Goal: Task Accomplishment & Management: Manage account settings

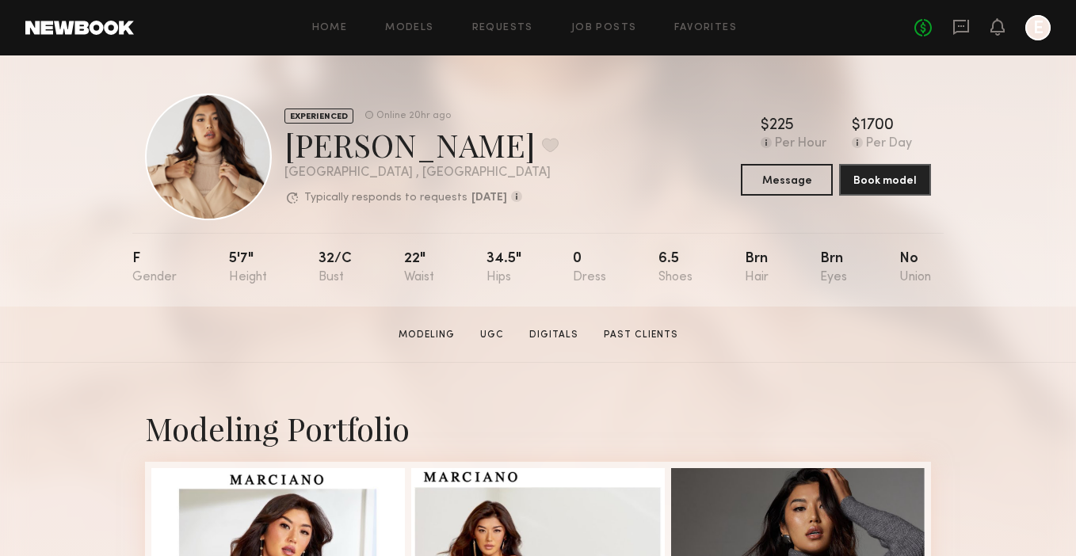
click at [537, 21] on div "Home Models Requests Job Posts Favorites Sign Out No fees up to $5,000 E" at bounding box center [592, 27] width 917 height 25
click at [576, 23] on link "Job Posts" at bounding box center [604, 28] width 66 height 10
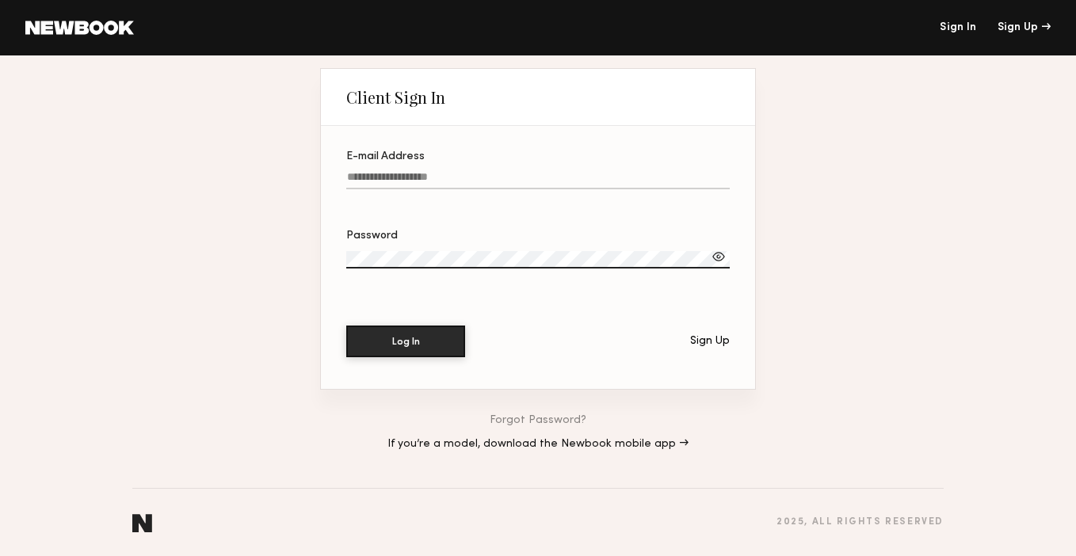
type input "**********"
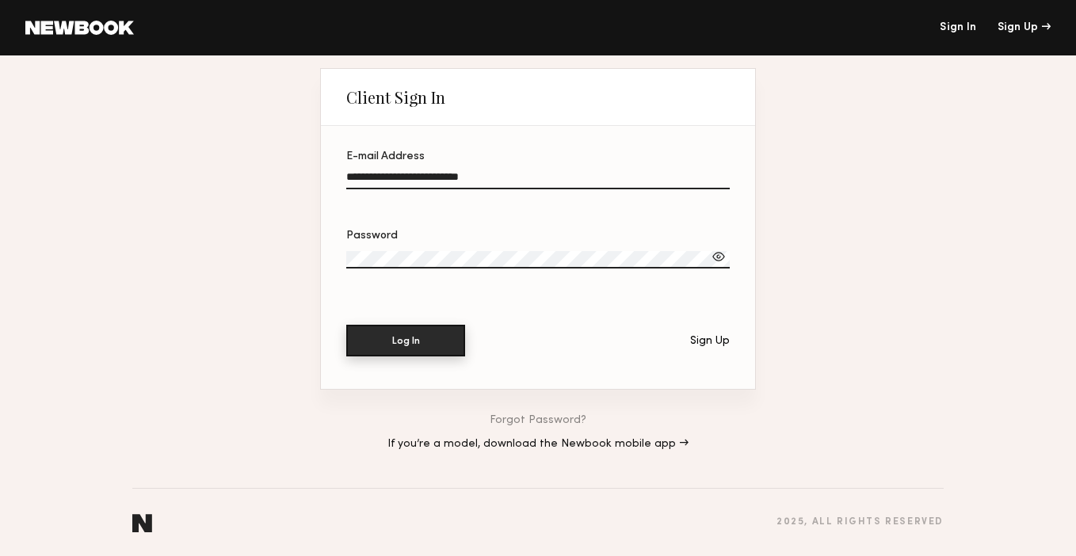
click at [434, 346] on button "Log In" at bounding box center [405, 341] width 119 height 32
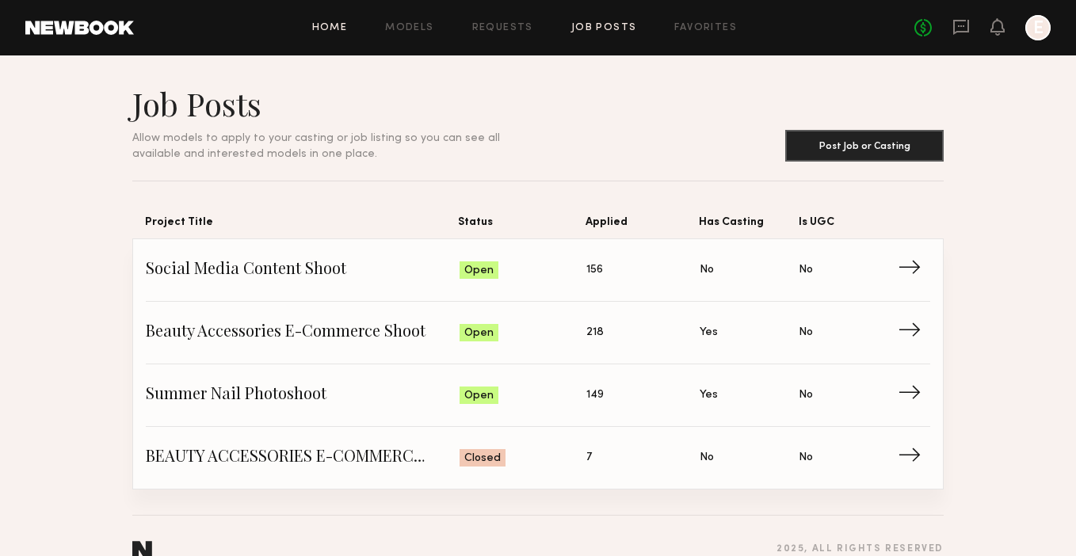
click at [331, 23] on link "Home" at bounding box center [330, 28] width 36 height 10
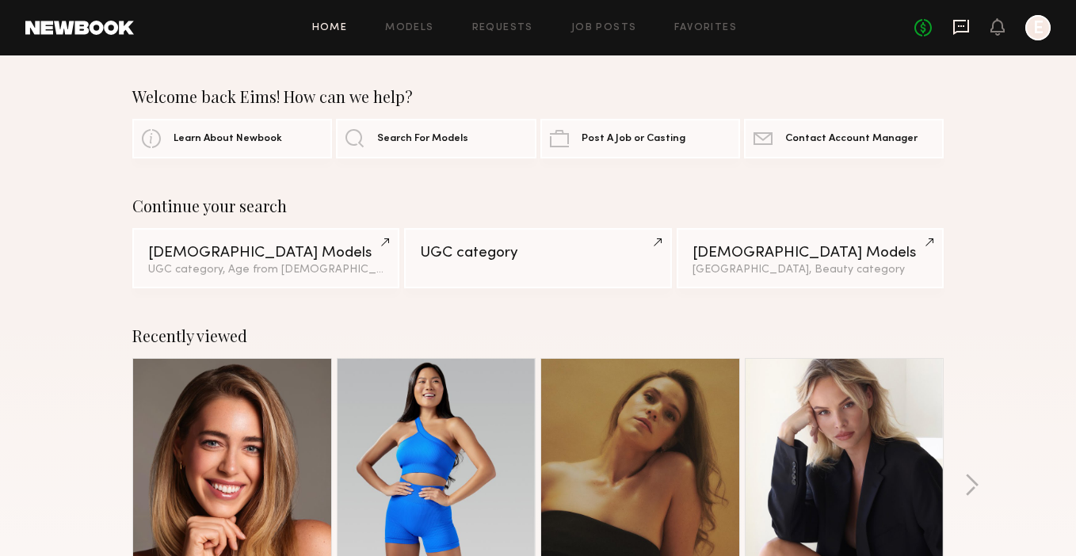
click at [960, 29] on icon at bounding box center [961, 26] width 17 height 17
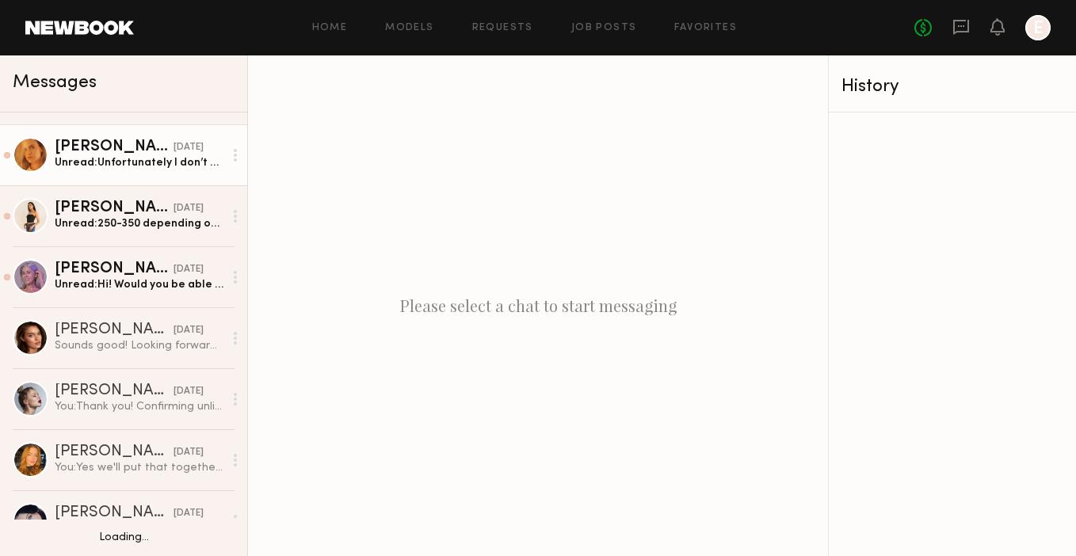
scroll to position [178, 0]
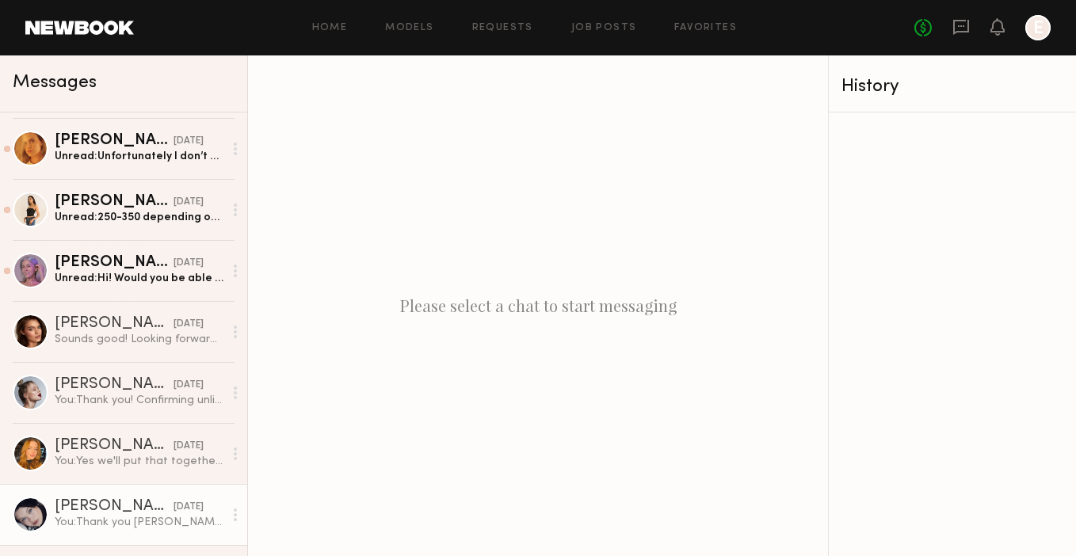
click at [90, 514] on div "Marina F." at bounding box center [114, 507] width 119 height 16
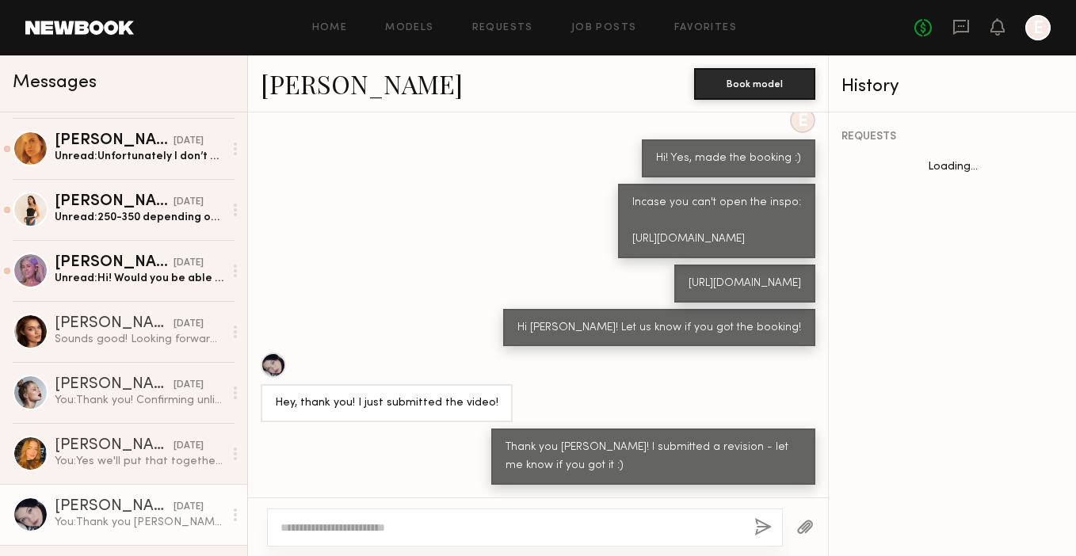
scroll to position [632, 0]
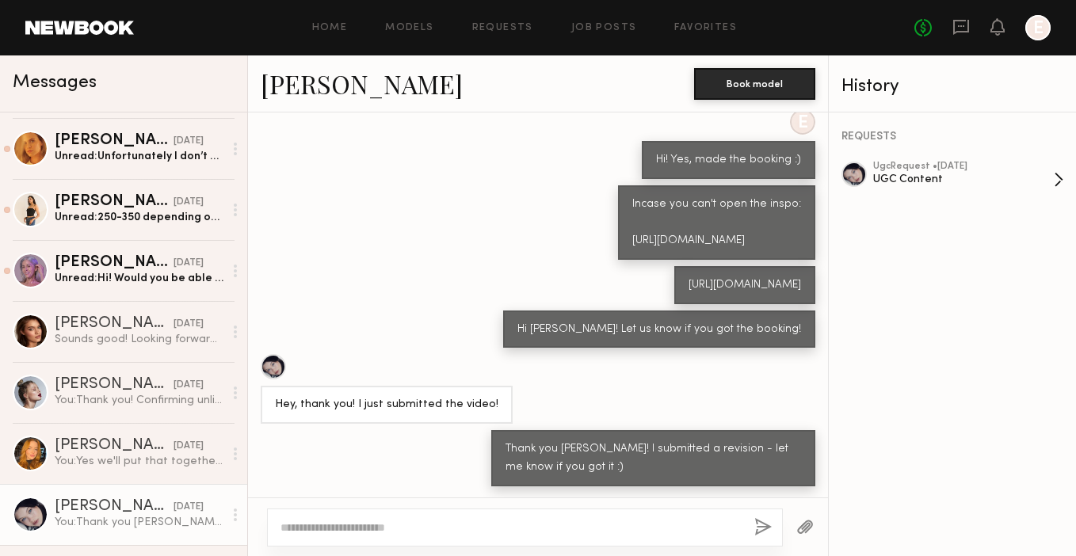
click at [934, 191] on div "ugc Request • 08/21/2025 UGC Content" at bounding box center [963, 180] width 181 height 36
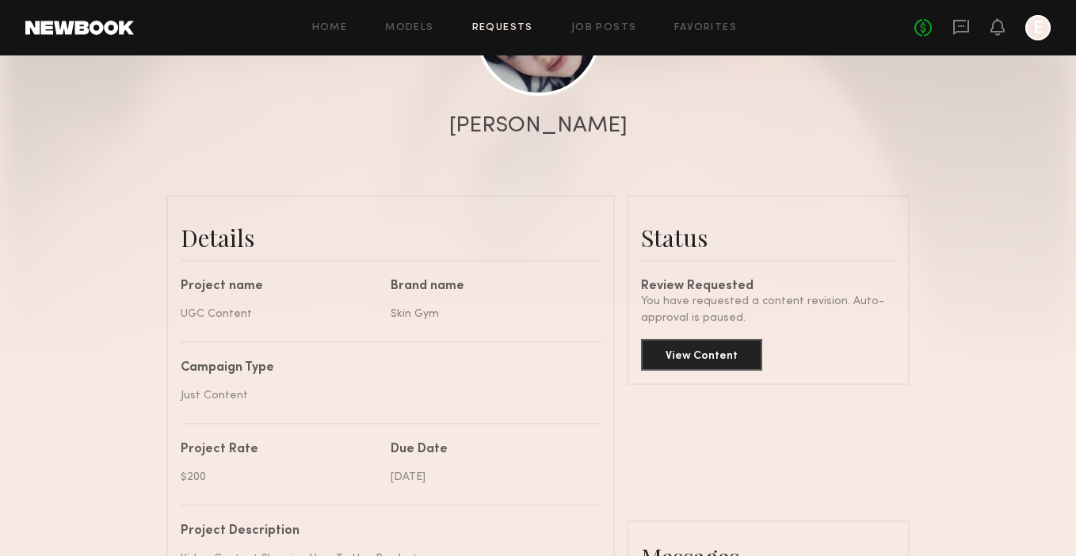
scroll to position [262, 0]
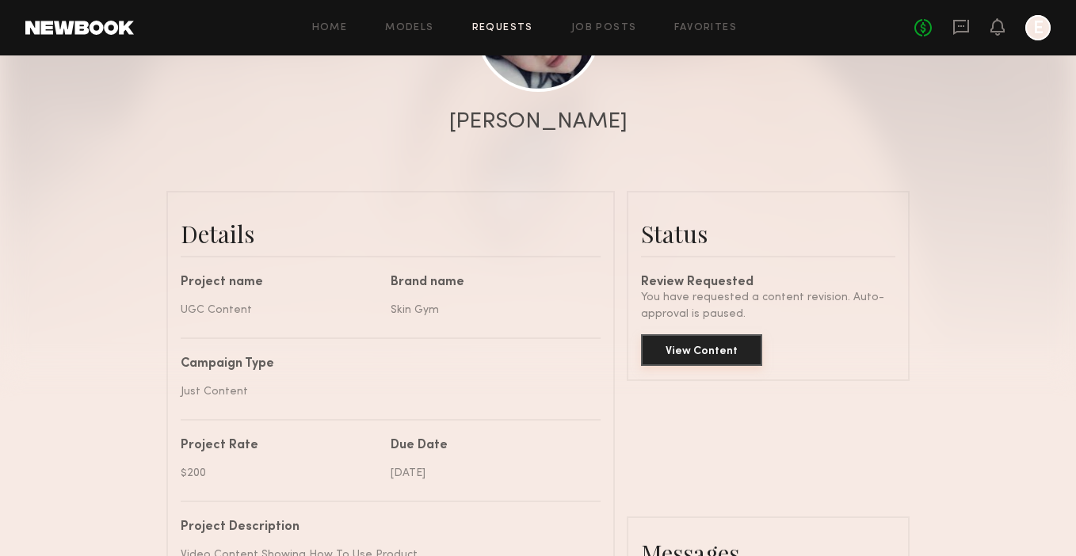
click at [725, 350] on button "View Content" at bounding box center [701, 350] width 121 height 32
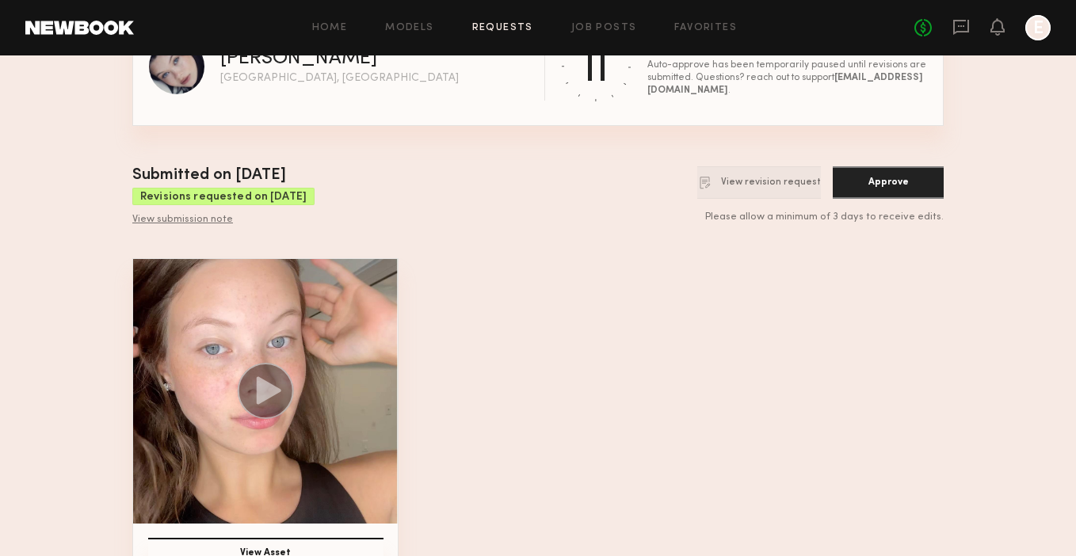
scroll to position [102, 0]
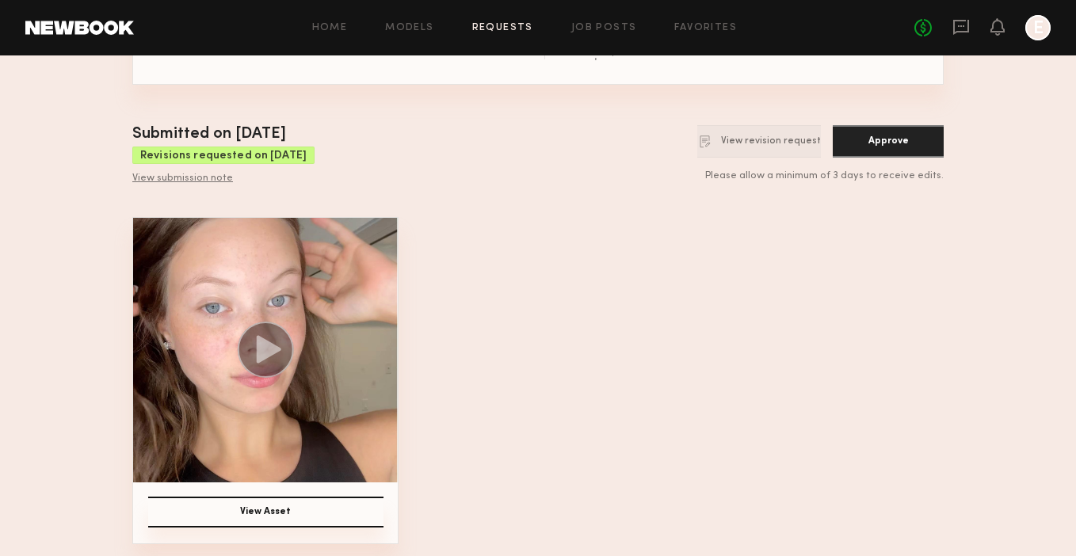
click at [287, 515] on button "View Asset" at bounding box center [265, 512] width 235 height 31
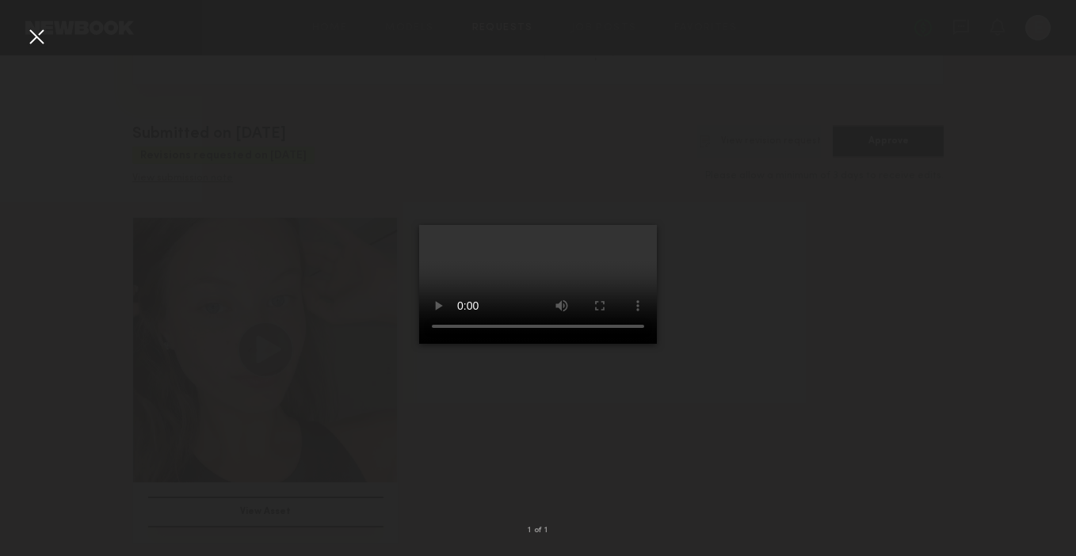
click at [41, 43] on div at bounding box center [36, 36] width 25 height 25
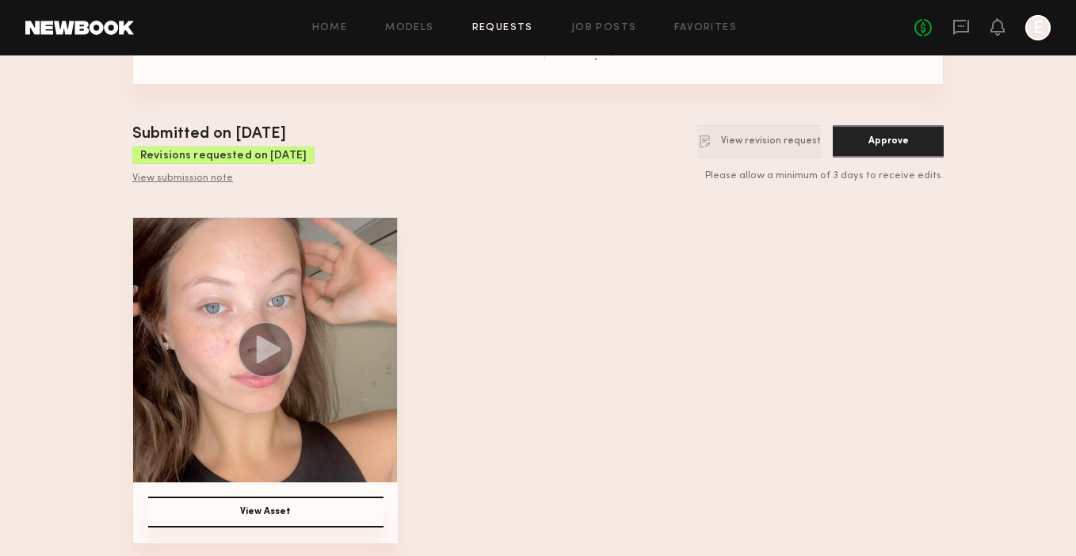
click at [885, 147] on button "Approve" at bounding box center [888, 141] width 111 height 32
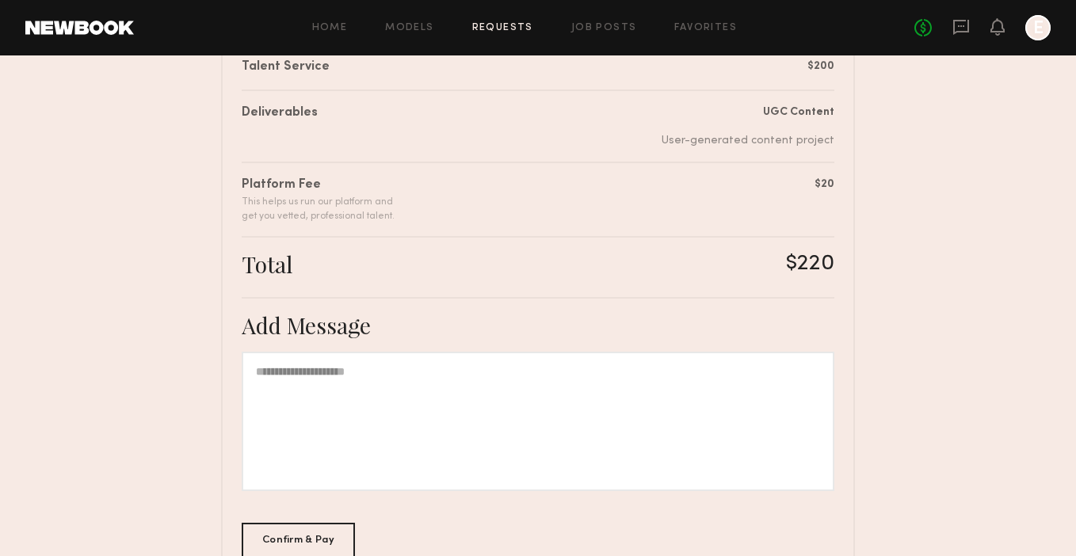
scroll to position [296, 0]
